Goal: Transaction & Acquisition: Purchase product/service

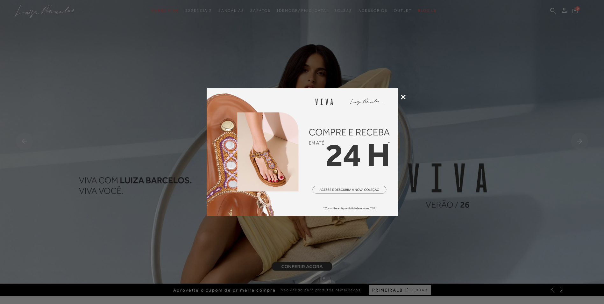
click at [403, 95] on icon at bounding box center [403, 97] width 5 height 5
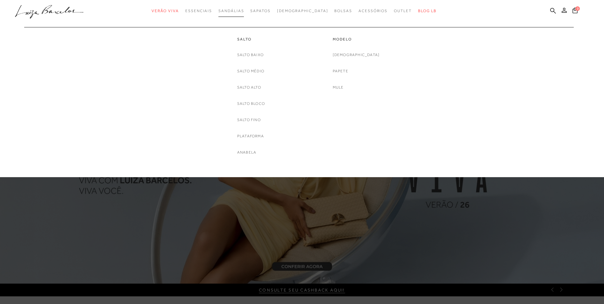
click at [240, 8] on link "Sandálias" at bounding box center [230, 11] width 25 height 12
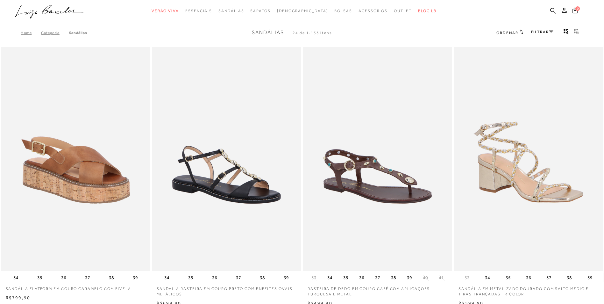
click at [540, 33] on link "FILTRAR" at bounding box center [542, 32] width 22 height 4
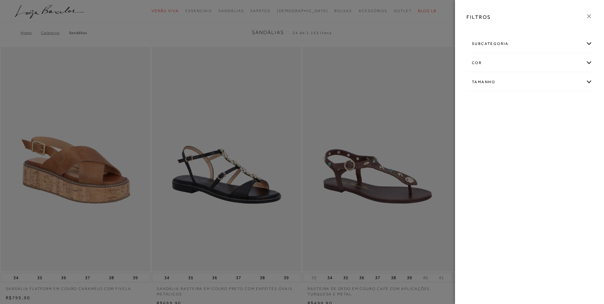
click at [489, 82] on div "Tamanho" at bounding box center [529, 82] width 125 height 17
click at [515, 121] on label "33" at bounding box center [515, 120] width 15 height 14
click at [513, 121] on input "33" at bounding box center [509, 120] width 6 height 6
checkbox input "true"
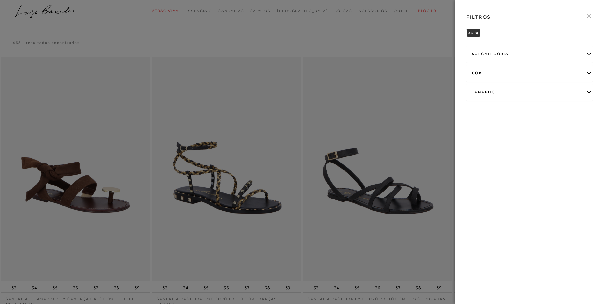
click at [588, 14] on icon at bounding box center [589, 16] width 7 height 7
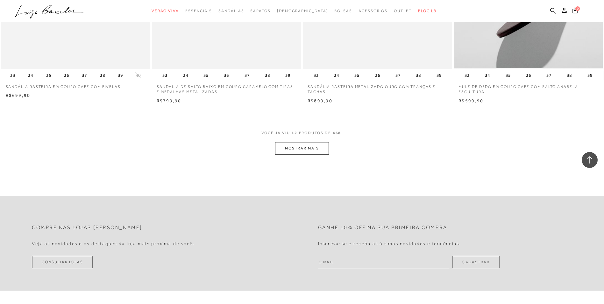
scroll to position [764, 0]
